Goal: Navigation & Orientation: Locate item on page

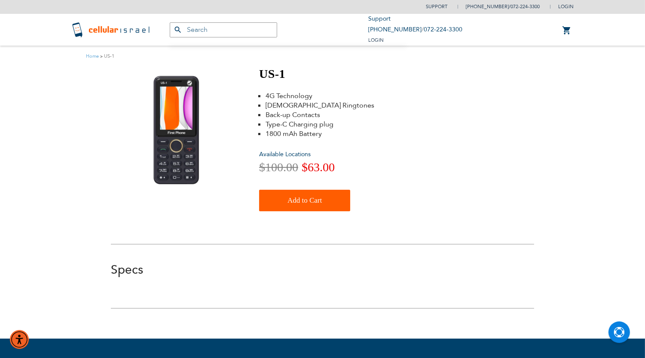
type input "[EMAIL_ADDRESS][DOMAIN_NAME]"
click at [270, 155] on span "Available Locations" at bounding box center [285, 154] width 52 height 8
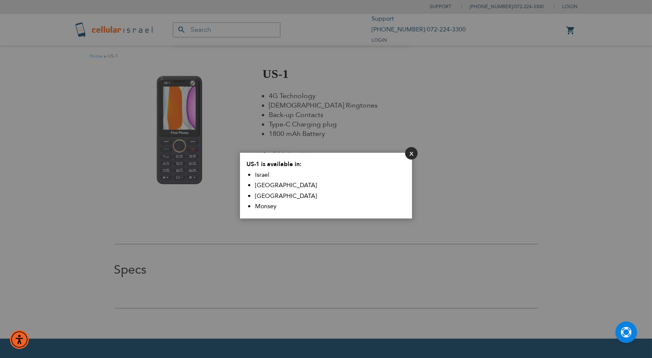
click at [408, 154] on button "Close" at bounding box center [411, 153] width 12 height 12
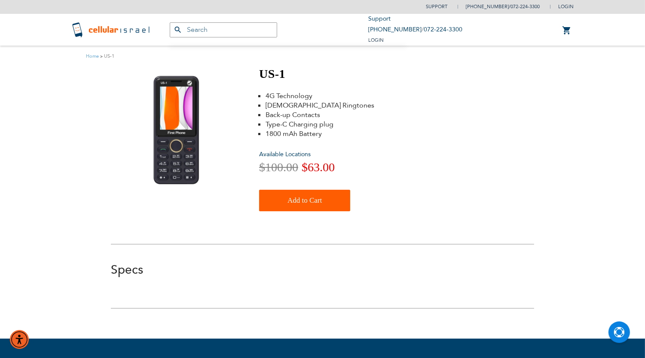
click at [200, 142] on img at bounding box center [174, 129] width 86 height 125
click at [181, 148] on img at bounding box center [174, 129] width 86 height 125
click at [176, 150] on img at bounding box center [174, 129] width 86 height 125
click at [188, 86] on img at bounding box center [174, 129] width 86 height 125
click at [195, 87] on img at bounding box center [174, 129] width 86 height 125
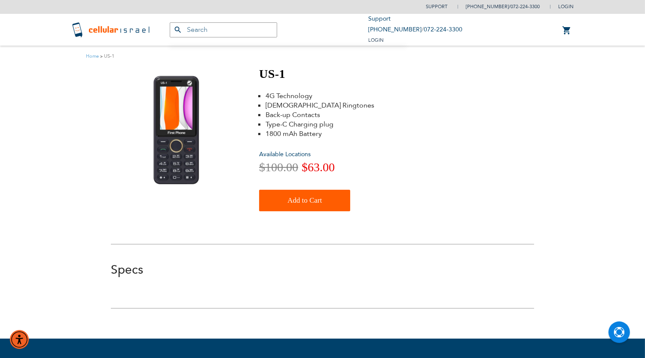
click at [193, 86] on img at bounding box center [174, 129] width 86 height 125
